Goal: Information Seeking & Learning: Learn about a topic

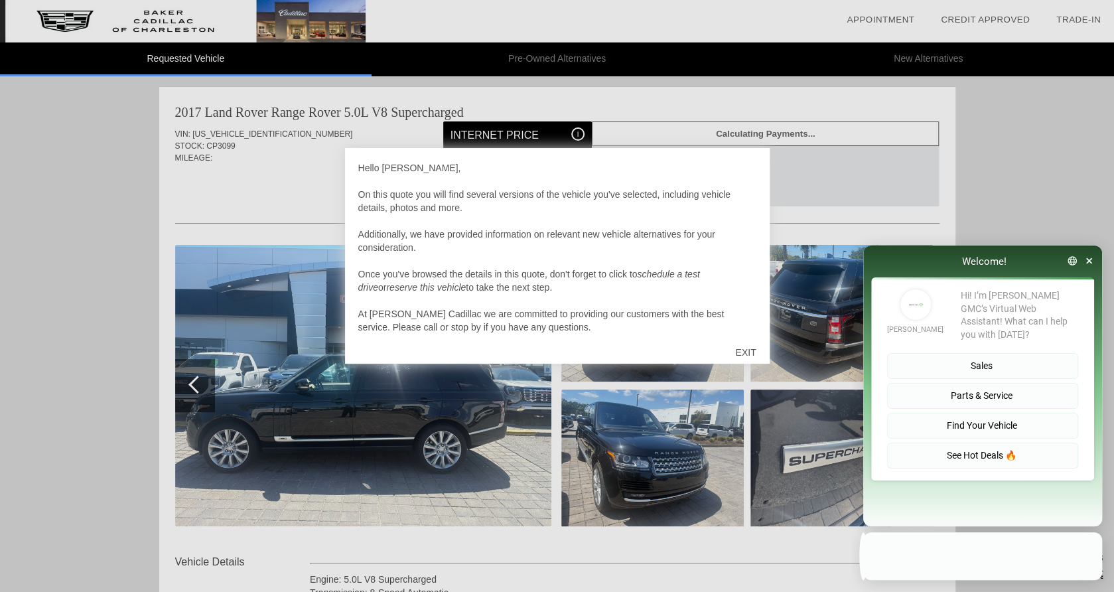
click at [739, 353] on div "EXIT" at bounding box center [745, 353] width 47 height 40
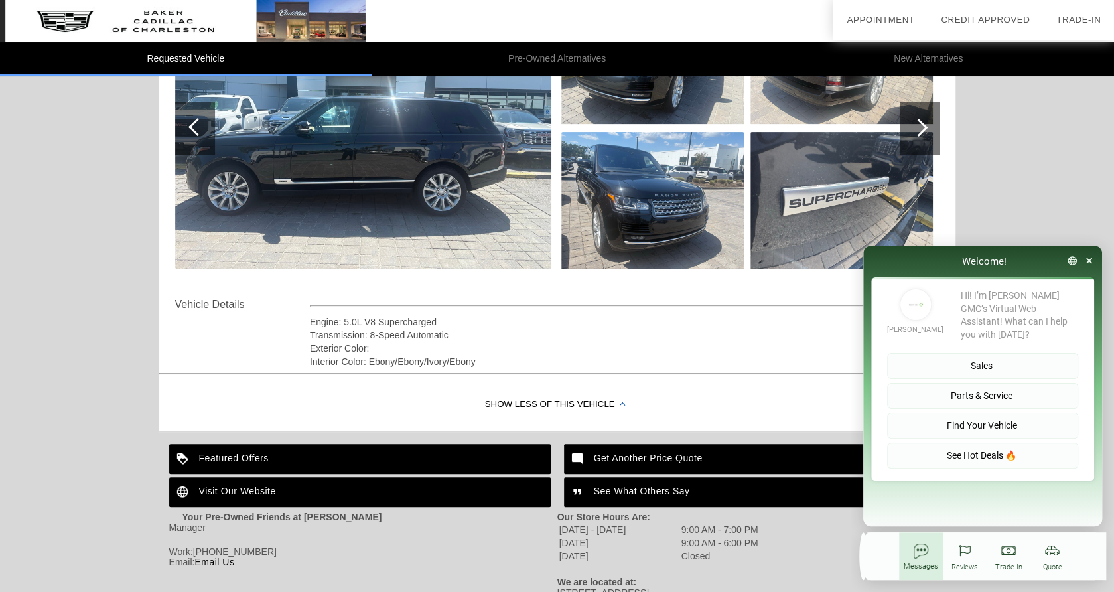
scroll to position [181, 0]
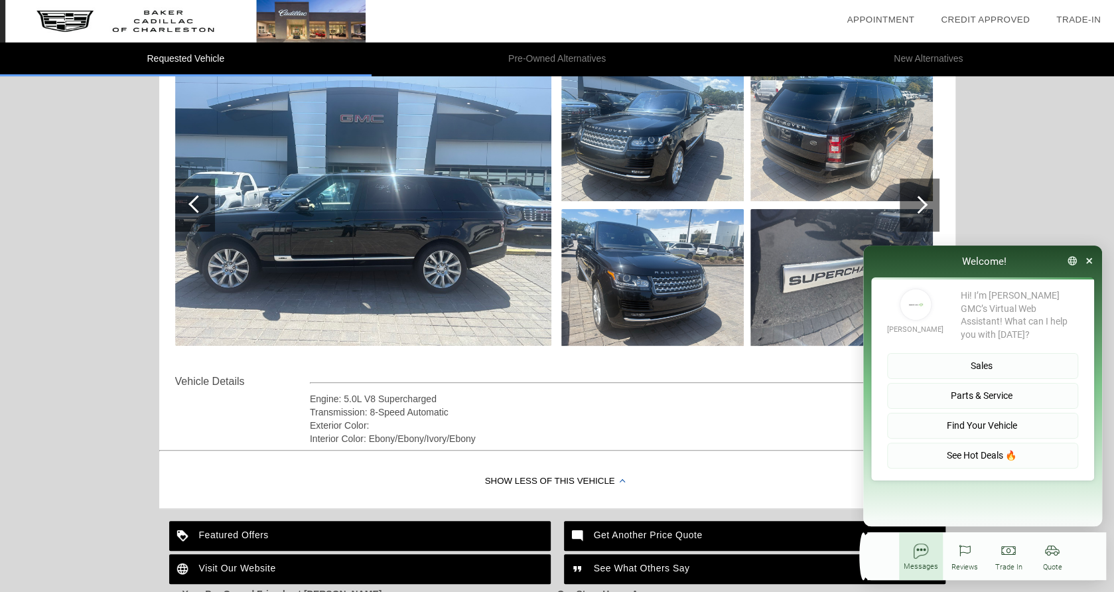
click at [931, 201] on div at bounding box center [920, 205] width 40 height 53
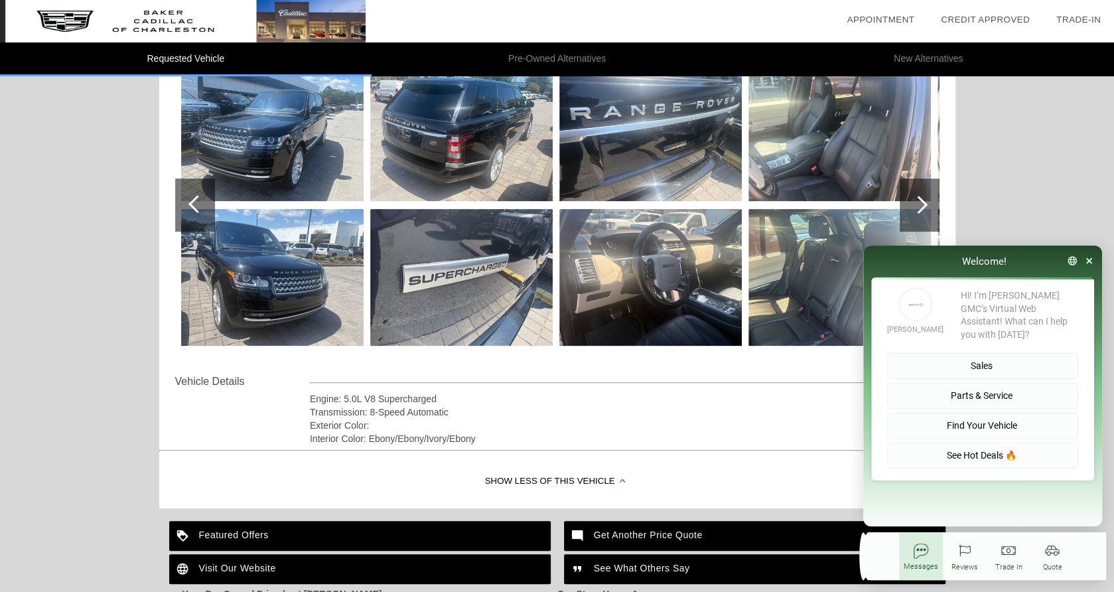
click at [931, 201] on div at bounding box center [920, 205] width 40 height 53
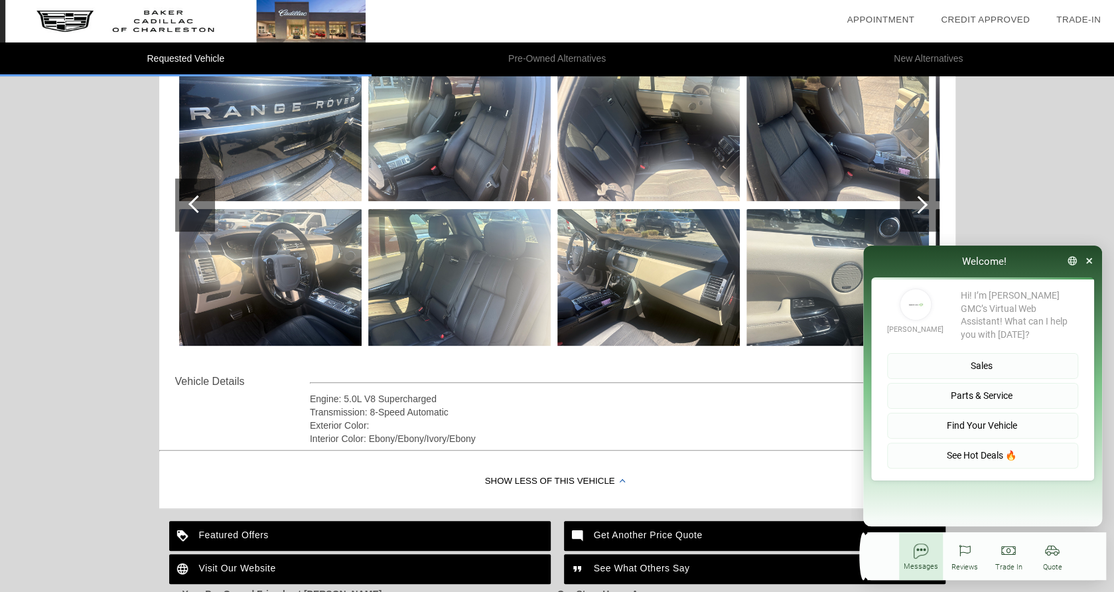
click at [931, 201] on div at bounding box center [920, 205] width 40 height 53
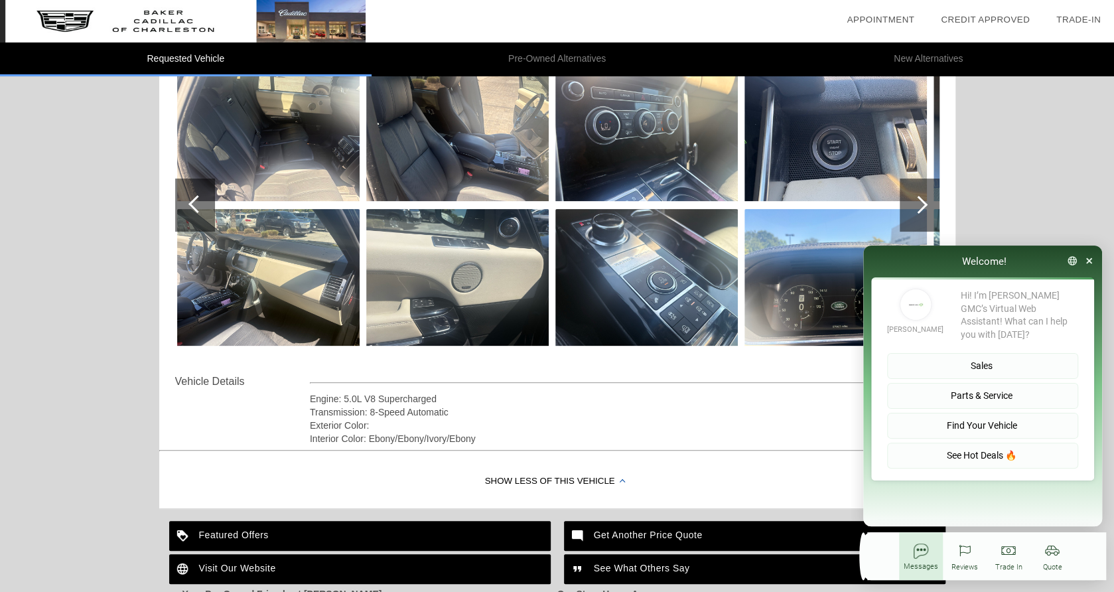
click at [931, 201] on div at bounding box center [920, 205] width 40 height 53
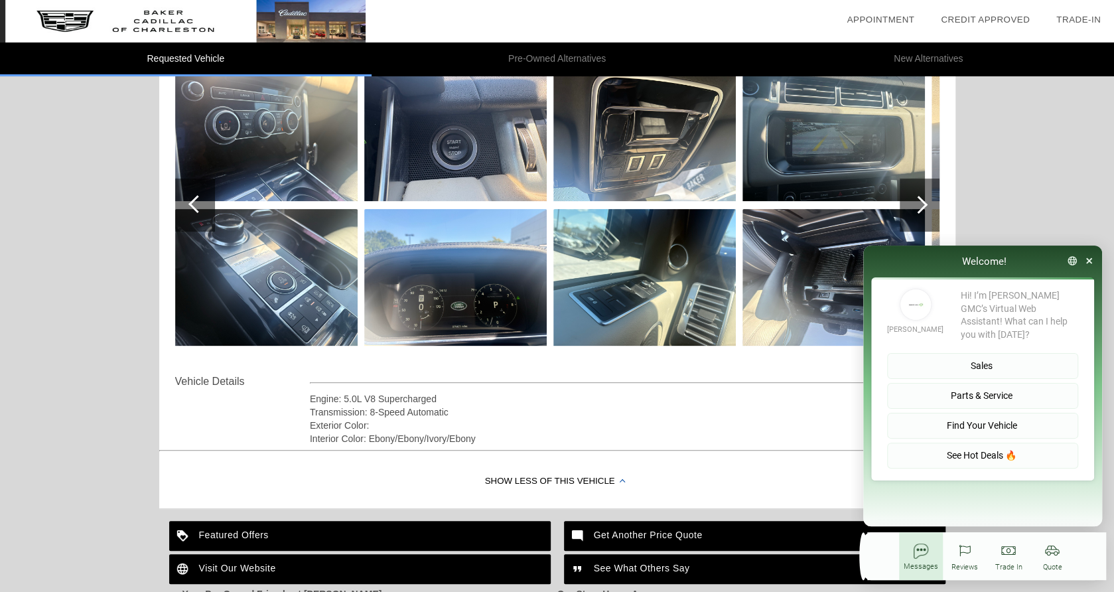
click at [931, 201] on div at bounding box center [920, 205] width 40 height 53
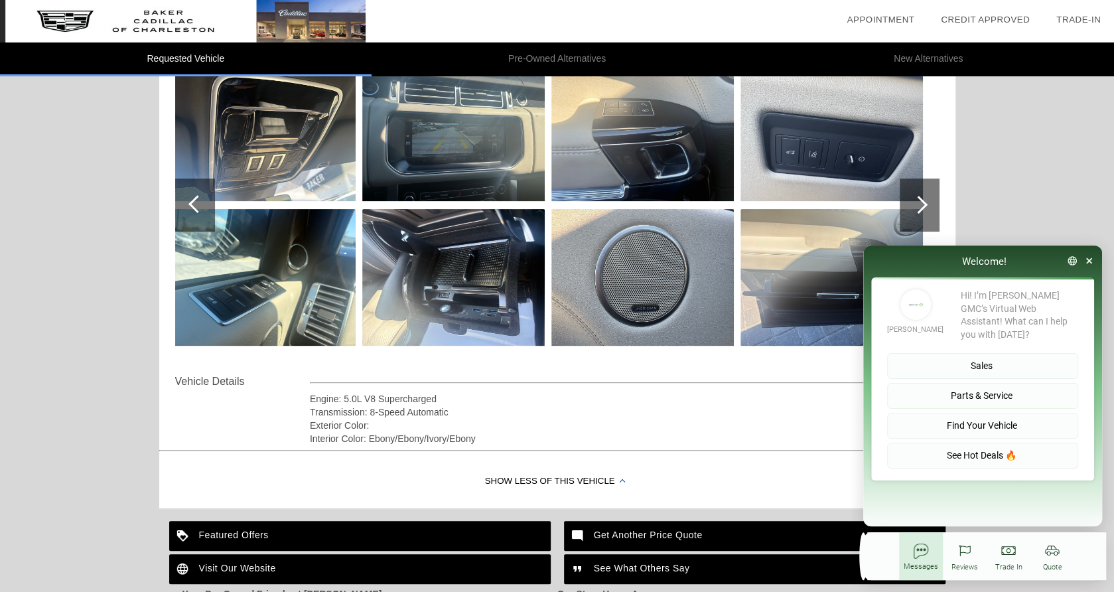
click at [931, 201] on div at bounding box center [920, 205] width 40 height 53
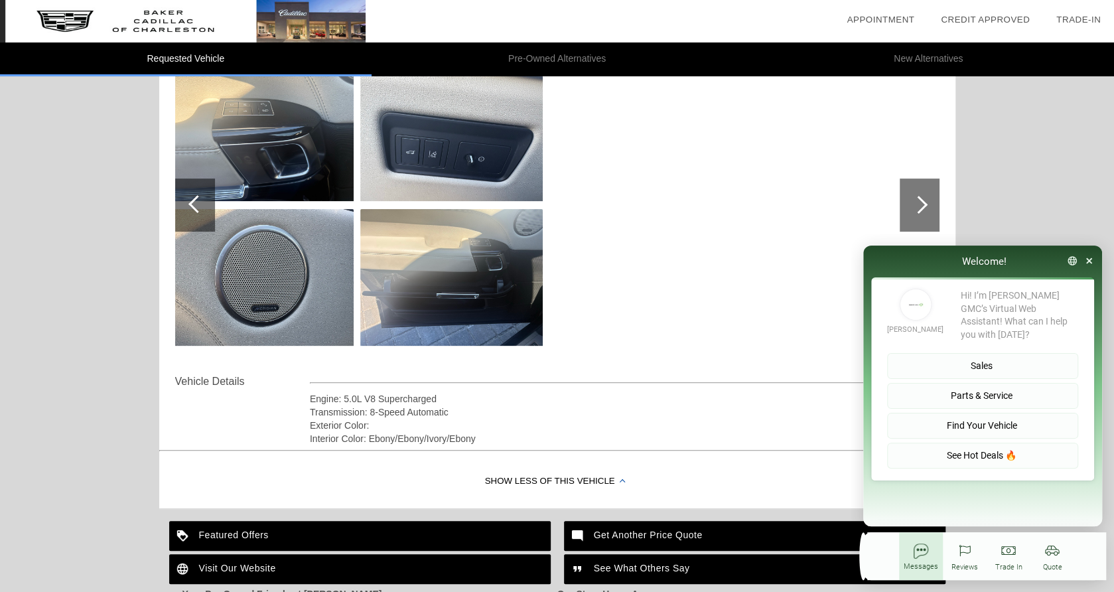
click at [931, 201] on div at bounding box center [920, 205] width 40 height 53
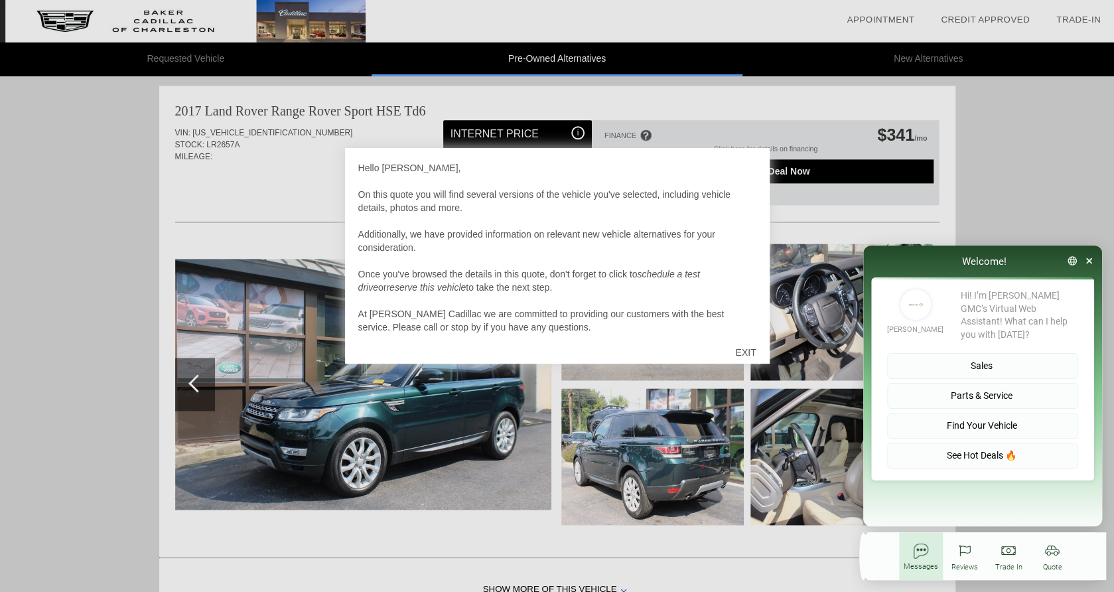
click at [735, 355] on div "EXIT" at bounding box center [745, 353] width 47 height 40
